Goal: Communication & Community: Answer question/provide support

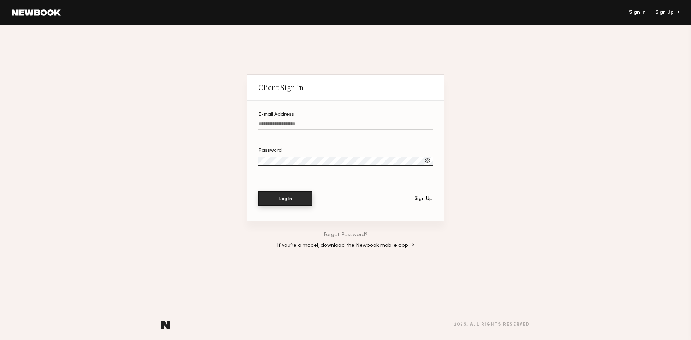
type input "**********"
click at [291, 203] on button "Log In" at bounding box center [285, 199] width 54 height 14
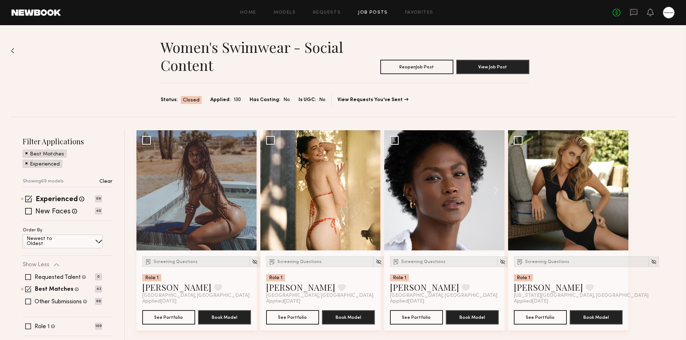
click at [379, 16] on div "Home Models Requests Job Posts Favorites Sign Out No fees up to $5,000" at bounding box center [367, 13] width 613 height 12
click at [380, 12] on link "Job Posts" at bounding box center [373, 12] width 30 height 5
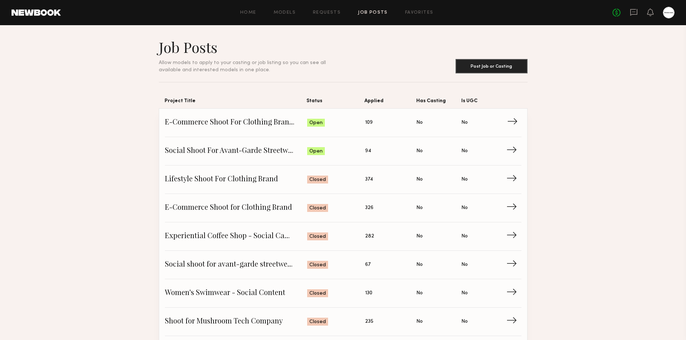
click at [433, 127] on link "E-Commerce Shoot For Clothing Brand - Male Model Status: Open Applied: 109 Has …" at bounding box center [343, 123] width 356 height 28
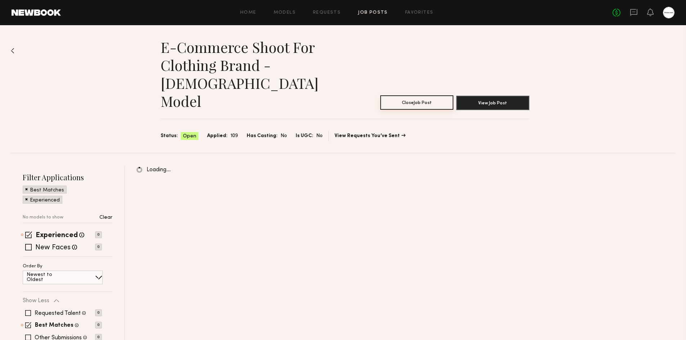
click at [417, 95] on button "Close Job Post" at bounding box center [416, 102] width 73 height 14
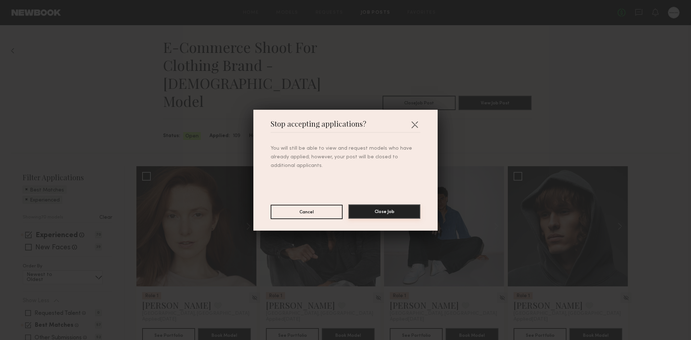
click at [382, 209] on button "Close Job" at bounding box center [384, 211] width 72 height 14
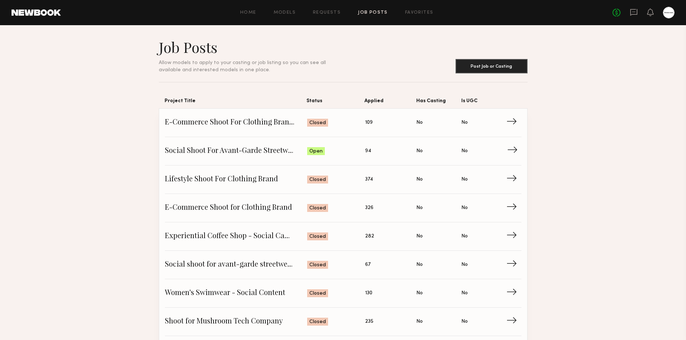
click at [343, 147] on span "Status: Open" at bounding box center [336, 151] width 58 height 11
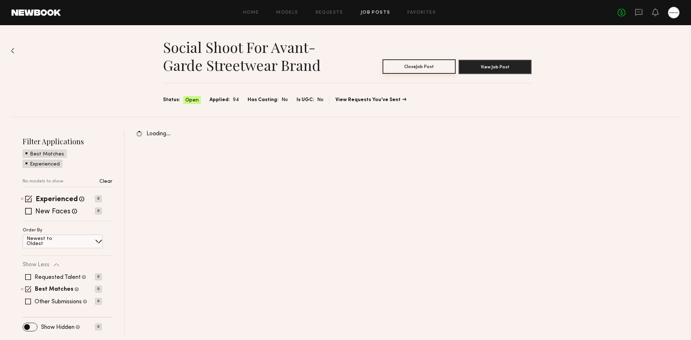
click at [412, 66] on button "Close Job Post" at bounding box center [419, 66] width 73 height 14
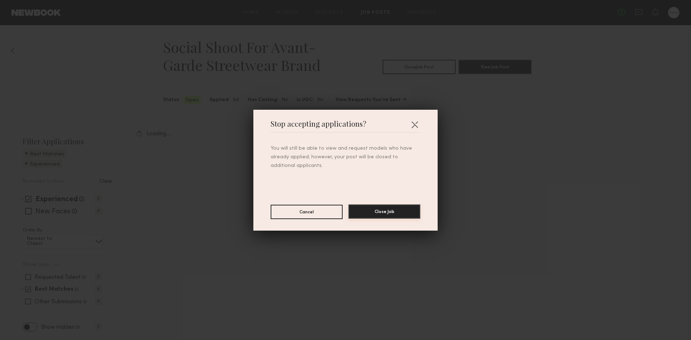
click at [389, 216] on button "Close Job" at bounding box center [384, 211] width 72 height 14
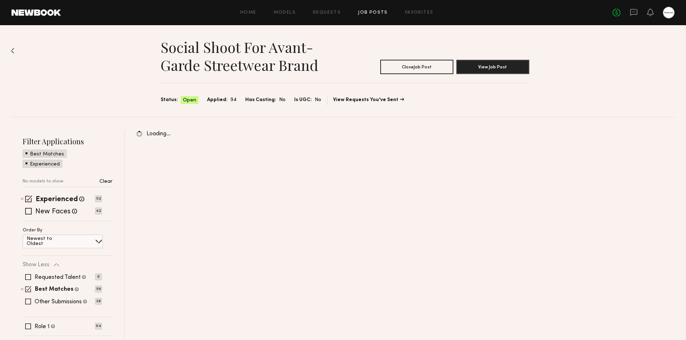
click at [374, 10] on link "Job Posts" at bounding box center [373, 12] width 30 height 5
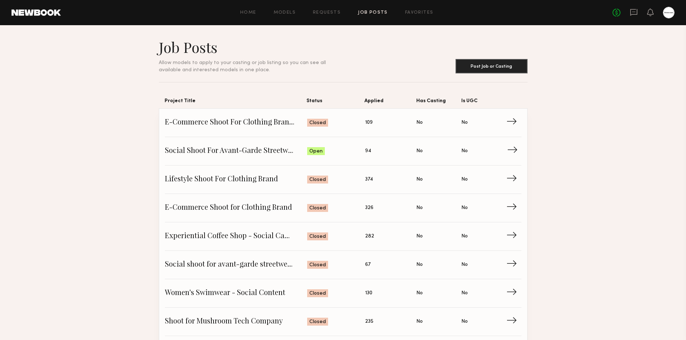
click at [350, 140] on link "Social Shoot For Avant-Garde Streetwear Brand Status: Open Applied: 94 Has Cast…" at bounding box center [343, 151] width 356 height 28
click at [420, 7] on div "Home Models Requests Job Posts Favorites Sign Out No fees up to $5,000" at bounding box center [367, 13] width 613 height 12
click at [419, 7] on div "Home Models Requests Job Posts Favorites Sign Out No fees up to $5,000" at bounding box center [367, 13] width 613 height 12
click at [419, 9] on div "Home Models Requests Job Posts Favorites Sign Out No fees up to $5,000" at bounding box center [367, 13] width 613 height 12
click at [418, 14] on link "Favorites" at bounding box center [419, 12] width 28 height 5
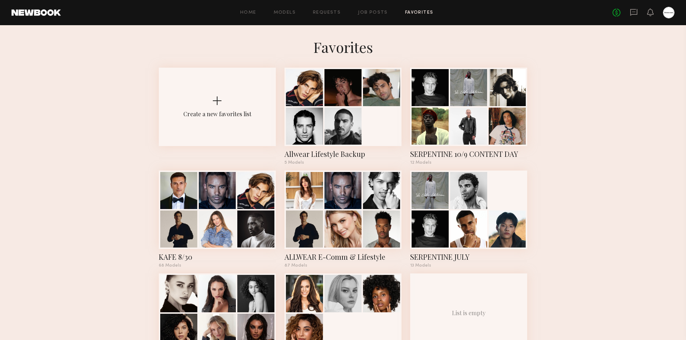
click at [628, 17] on div "No fees up to $5,000" at bounding box center [643, 13] width 62 height 12
click at [628, 14] on div "No fees up to $5,000" at bounding box center [643, 13] width 62 height 12
click at [630, 14] on icon at bounding box center [633, 12] width 7 height 7
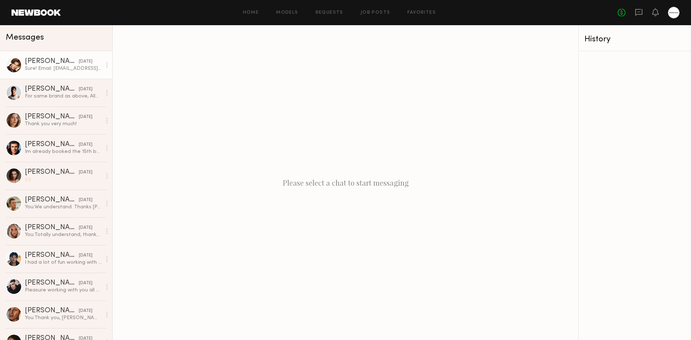
click at [46, 60] on div "[PERSON_NAME] B." at bounding box center [52, 61] width 54 height 7
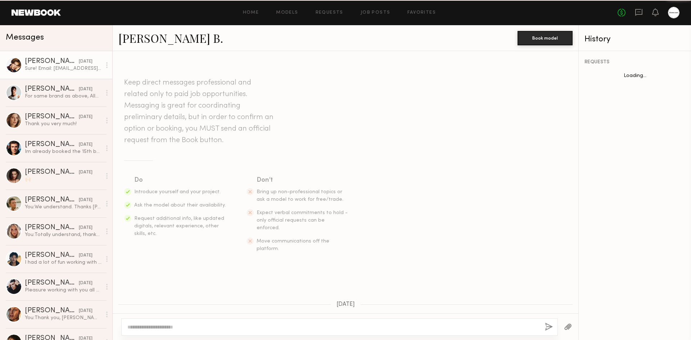
scroll to position [470, 0]
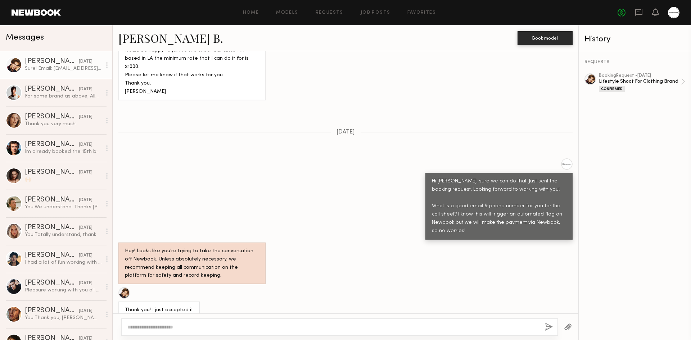
click at [126, 287] on div at bounding box center [124, 293] width 12 height 12
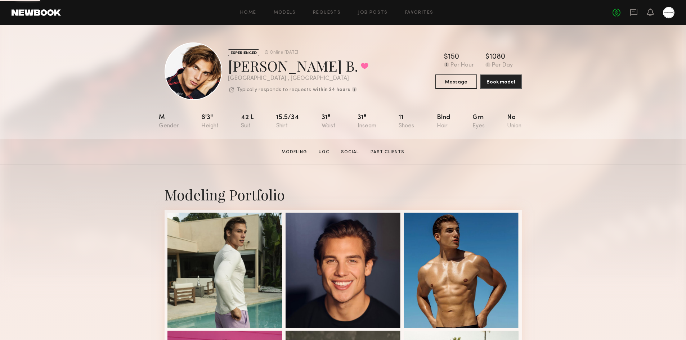
drag, startPoint x: 588, startPoint y: 74, endPoint x: 566, endPoint y: 81, distance: 23.1
drag, startPoint x: 588, startPoint y: 109, endPoint x: 577, endPoint y: 105, distance: 11.3
click at [636, 12] on icon at bounding box center [634, 12] width 8 height 8
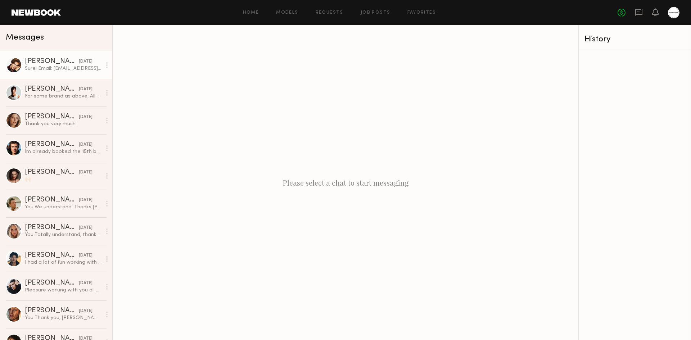
click at [47, 67] on div "Sure! Email: [EMAIL_ADDRESS][DOMAIN_NAME], phone: [PHONE_NUMBER]" at bounding box center [63, 68] width 77 height 7
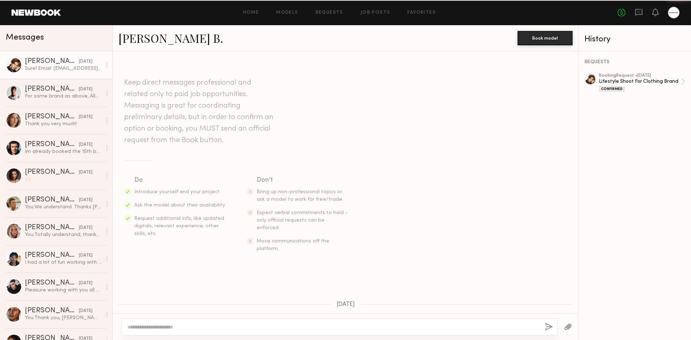
scroll to position [470, 0]
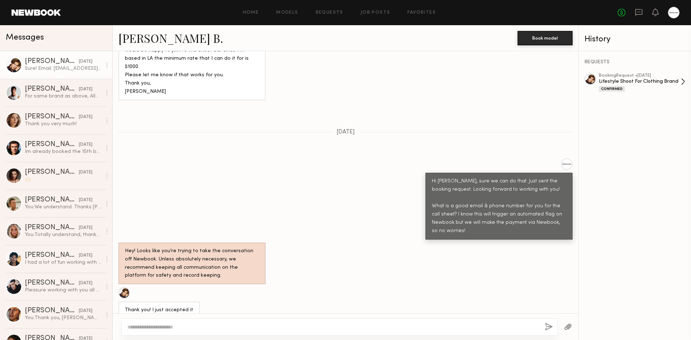
click at [645, 85] on div "Lifestyle Shoot For Clothing Brand" at bounding box center [640, 81] width 82 height 7
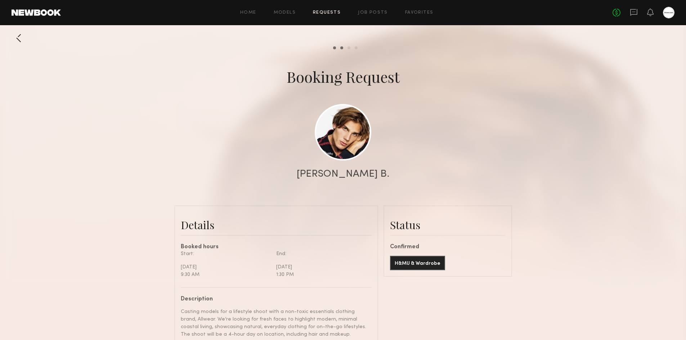
scroll to position [144, 0]
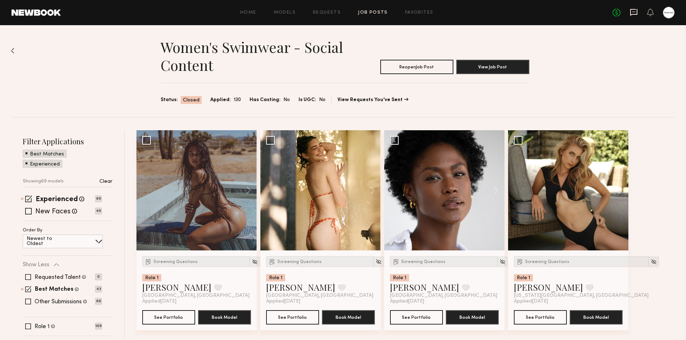
click at [637, 13] on icon at bounding box center [633, 12] width 7 height 7
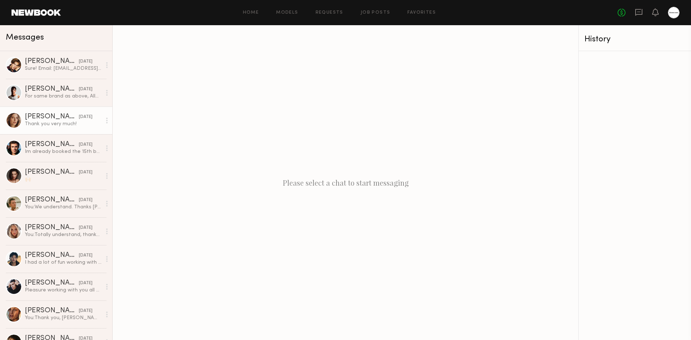
click at [75, 125] on div "Thank you very much!" at bounding box center [63, 124] width 77 height 7
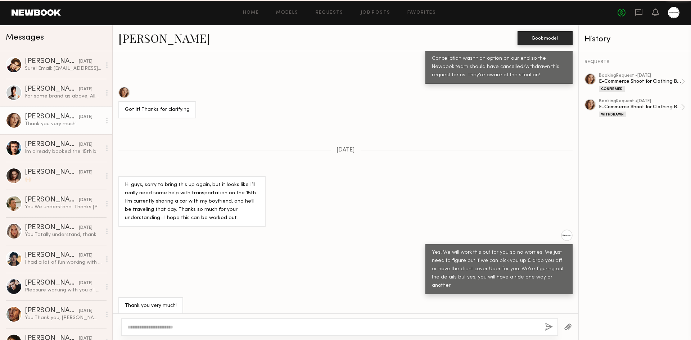
scroll to position [290, 0]
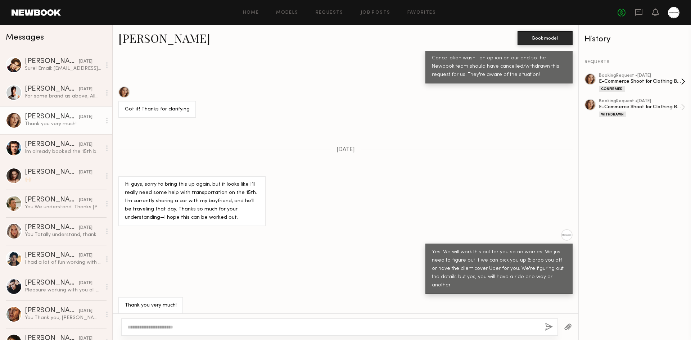
click at [652, 81] on div "E-Commerce Shoot for Clothing Brand" at bounding box center [640, 81] width 82 height 7
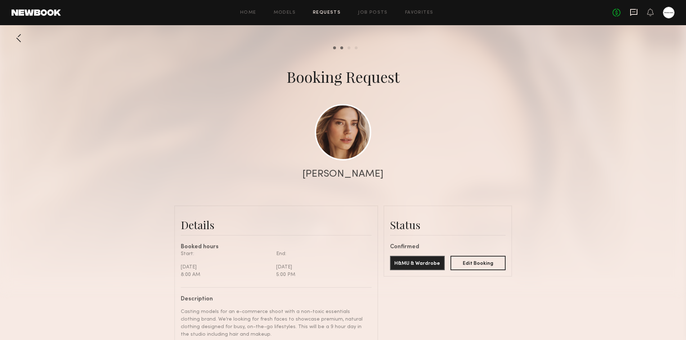
click at [630, 12] on icon at bounding box center [633, 12] width 7 height 7
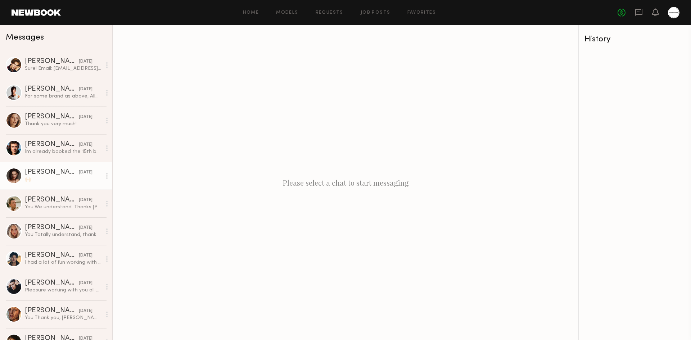
click at [61, 192] on link "Jesse S. 09/20/2025 You: We understand. Thanks Jesse!" at bounding box center [56, 204] width 112 height 28
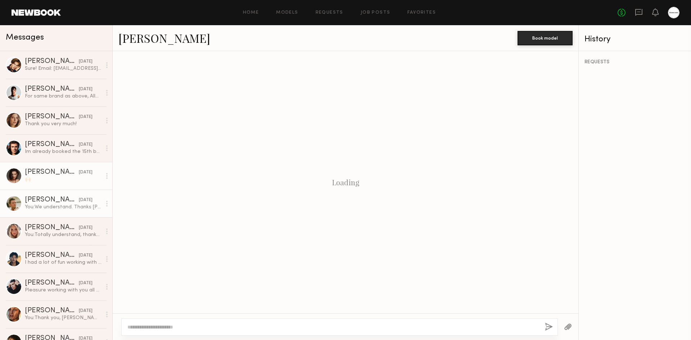
click at [62, 177] on div "🙌🏻" at bounding box center [63, 179] width 77 height 7
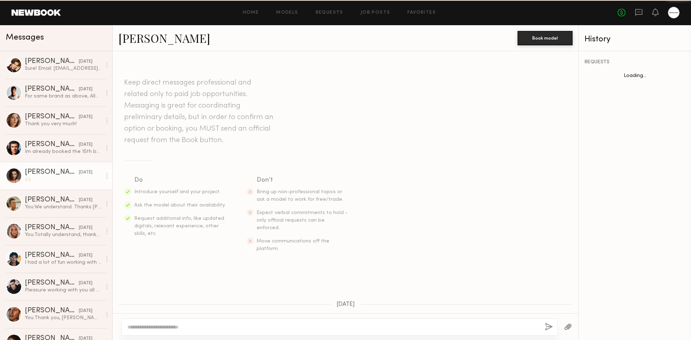
scroll to position [854, 0]
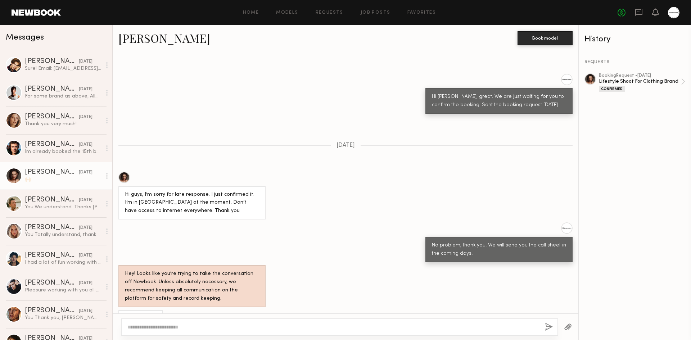
click at [185, 325] on textarea at bounding box center [333, 327] width 412 height 7
type textarea "**********"
click at [551, 328] on button "button" at bounding box center [549, 327] width 8 height 9
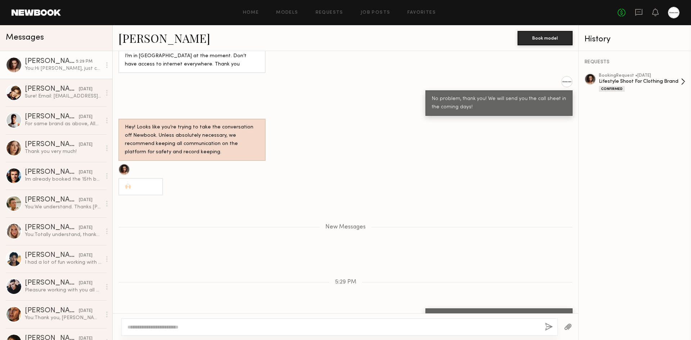
click at [652, 77] on div "booking Request • 09/18/2025" at bounding box center [640, 75] width 82 height 5
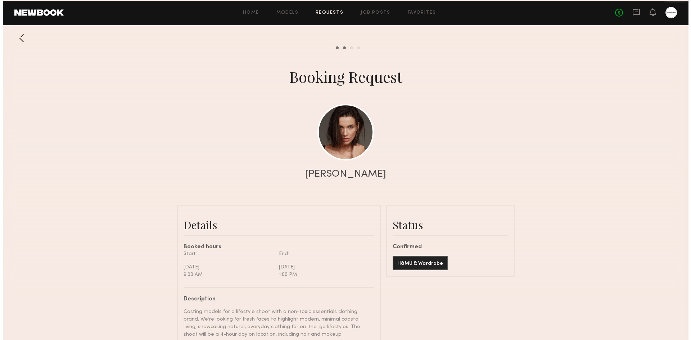
scroll to position [1235, 0]
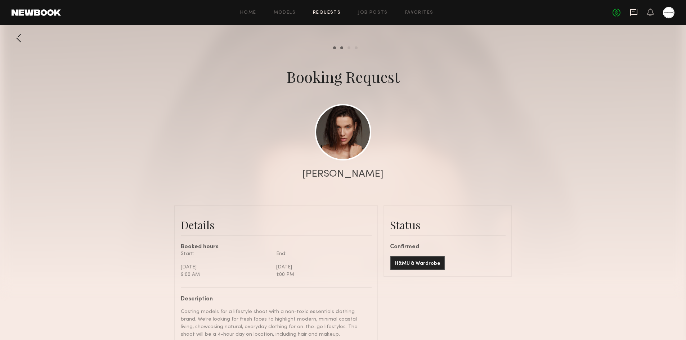
click at [632, 13] on icon at bounding box center [634, 12] width 8 height 8
